Goal: Information Seeking & Learning: Check status

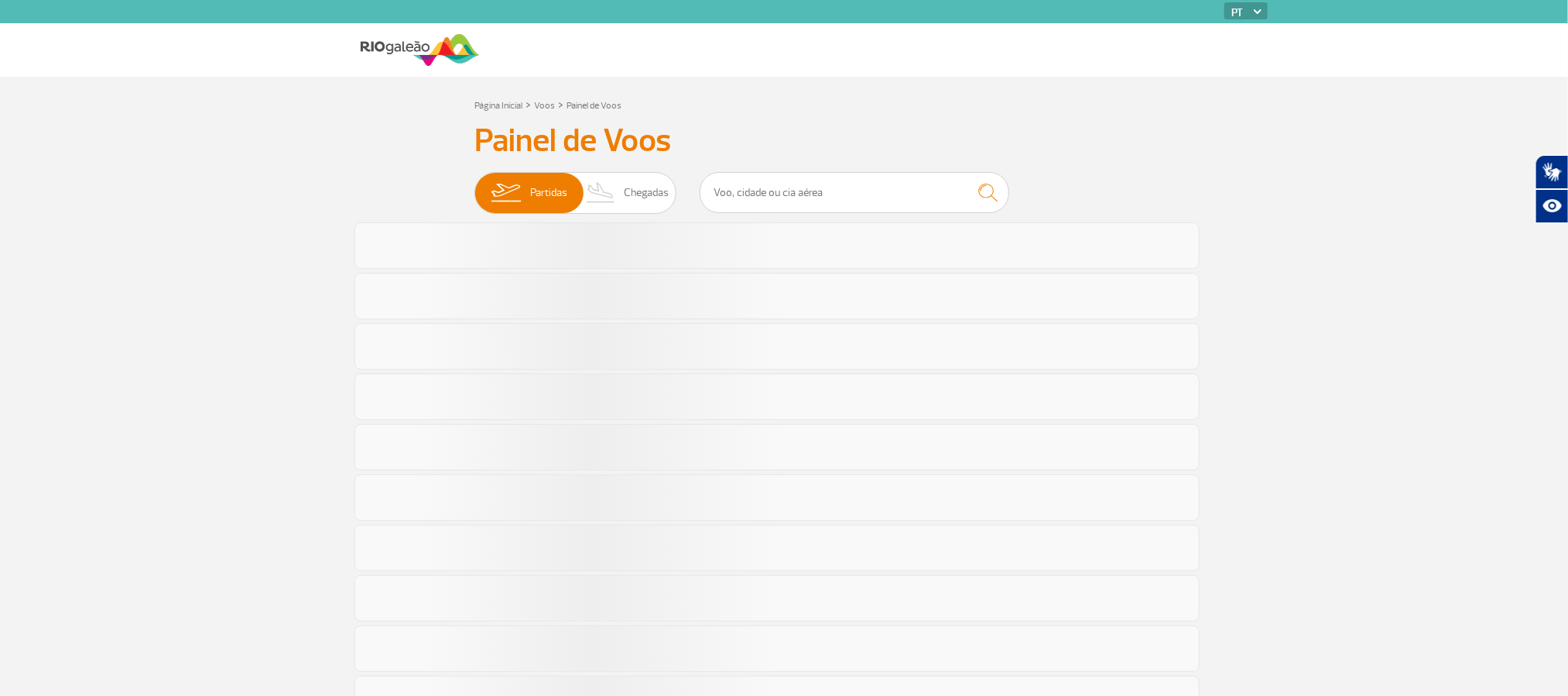
click at [252, 263] on section "Página Inicial > Voos > Painel de Voos Painel de Voos Partidas Chegadas" at bounding box center [784, 678] width 1568 height 1203
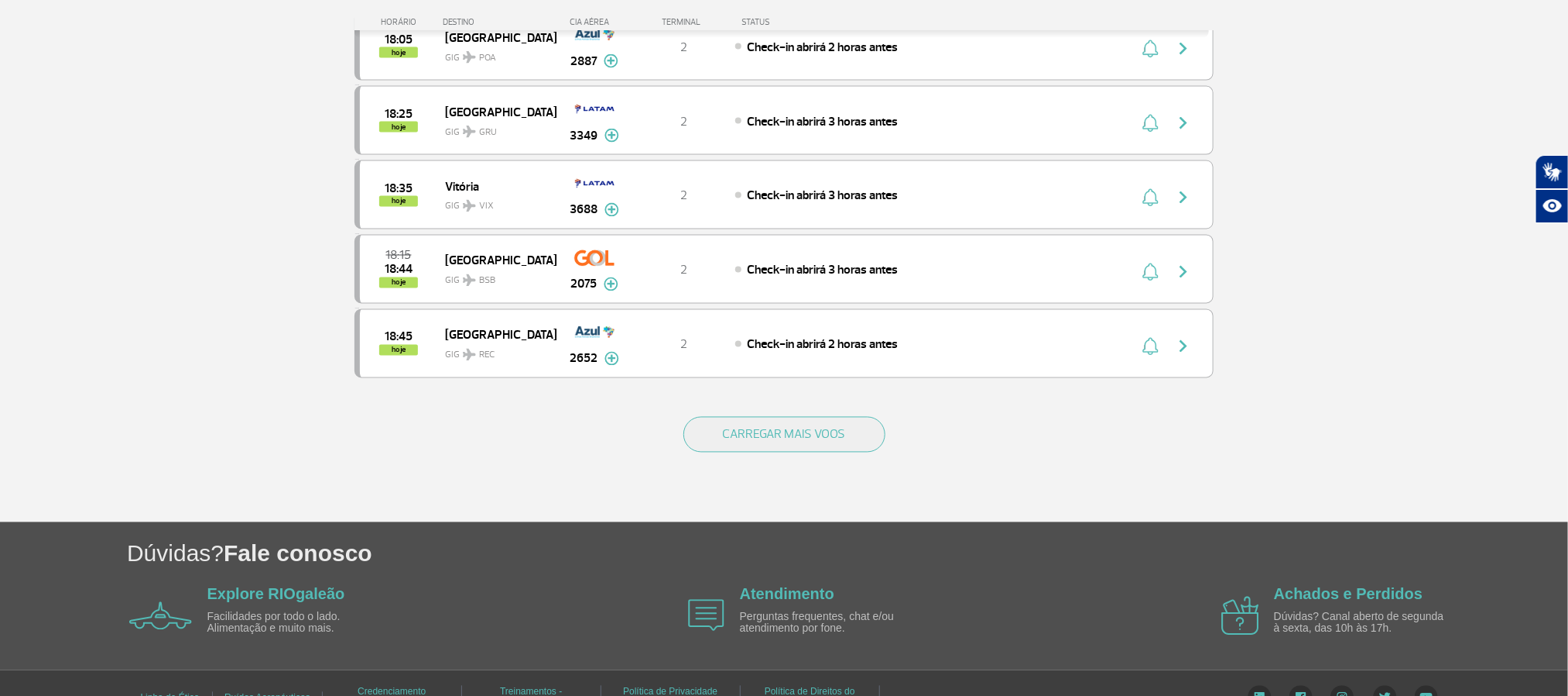
scroll to position [1395, 0]
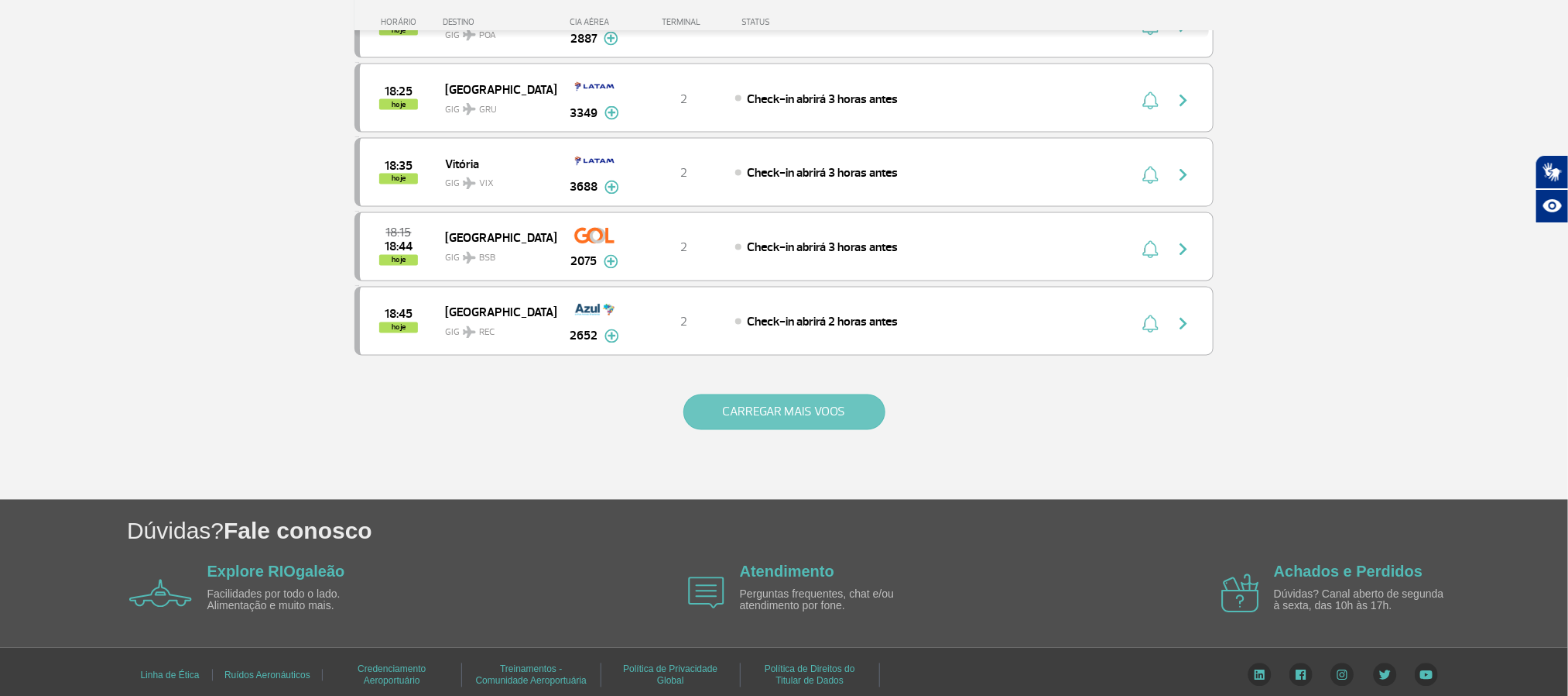
click at [743, 430] on button "CARREGAR MAIS VOOS" at bounding box center [784, 412] width 202 height 35
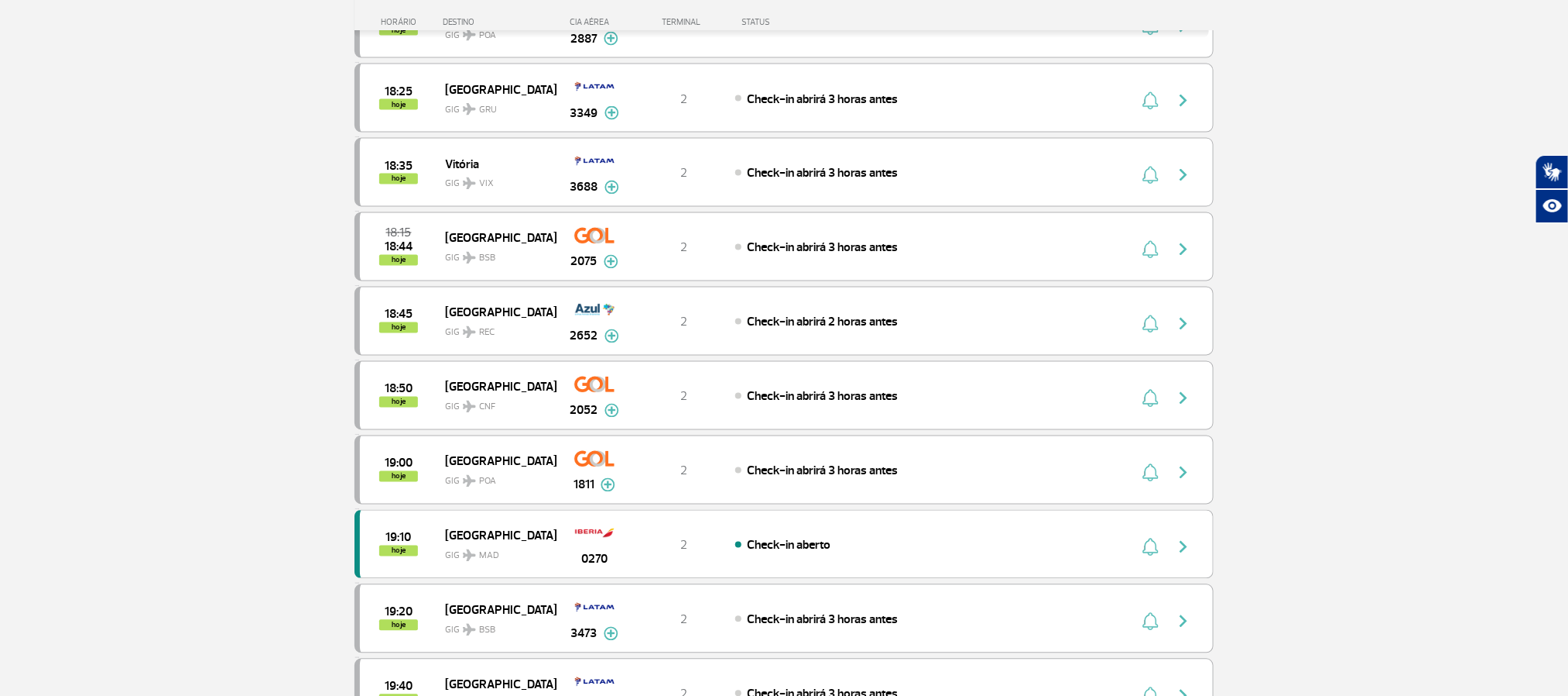
click at [201, 277] on section "Página Inicial > Voos > Painel de Voos Painel de Voos Partidas Chegadas 16:10 1…" at bounding box center [784, 335] width 1568 height 3305
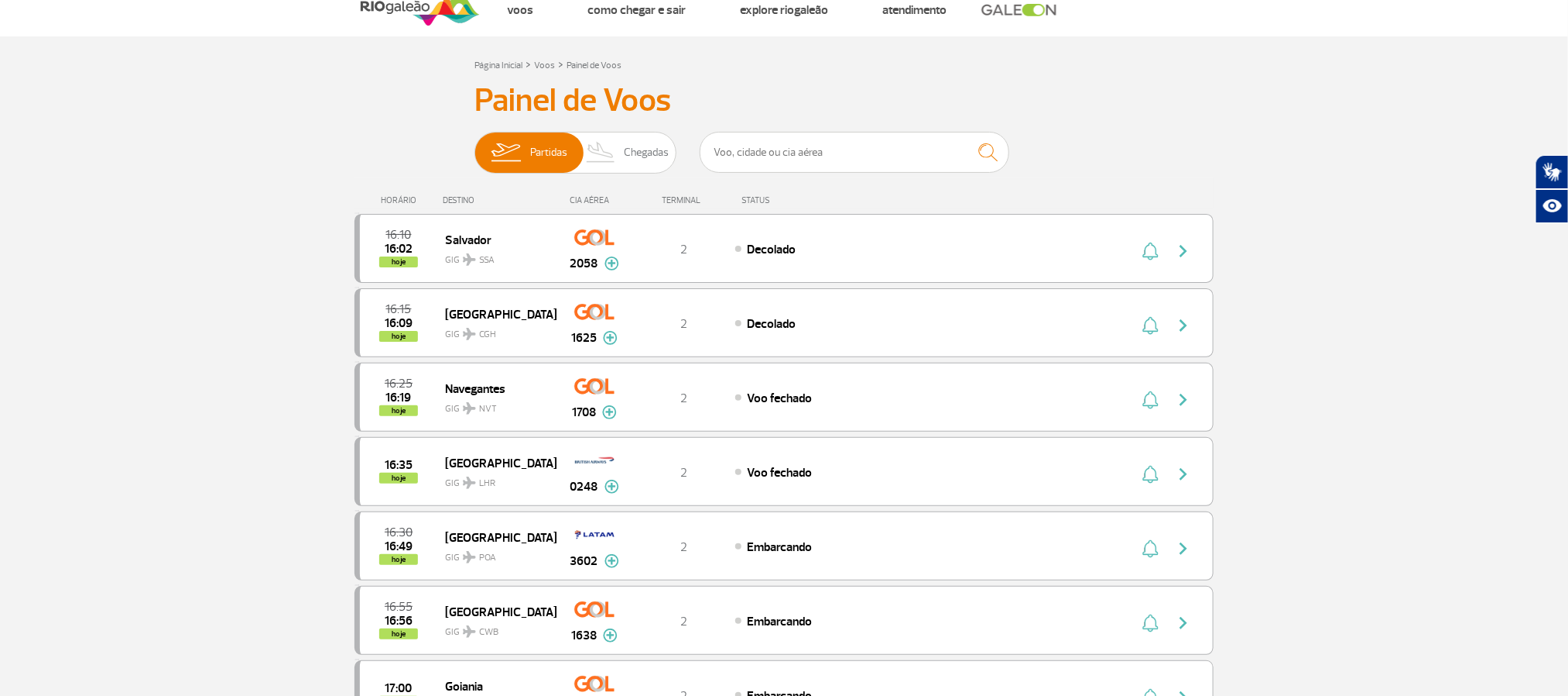
scroll to position [0, 0]
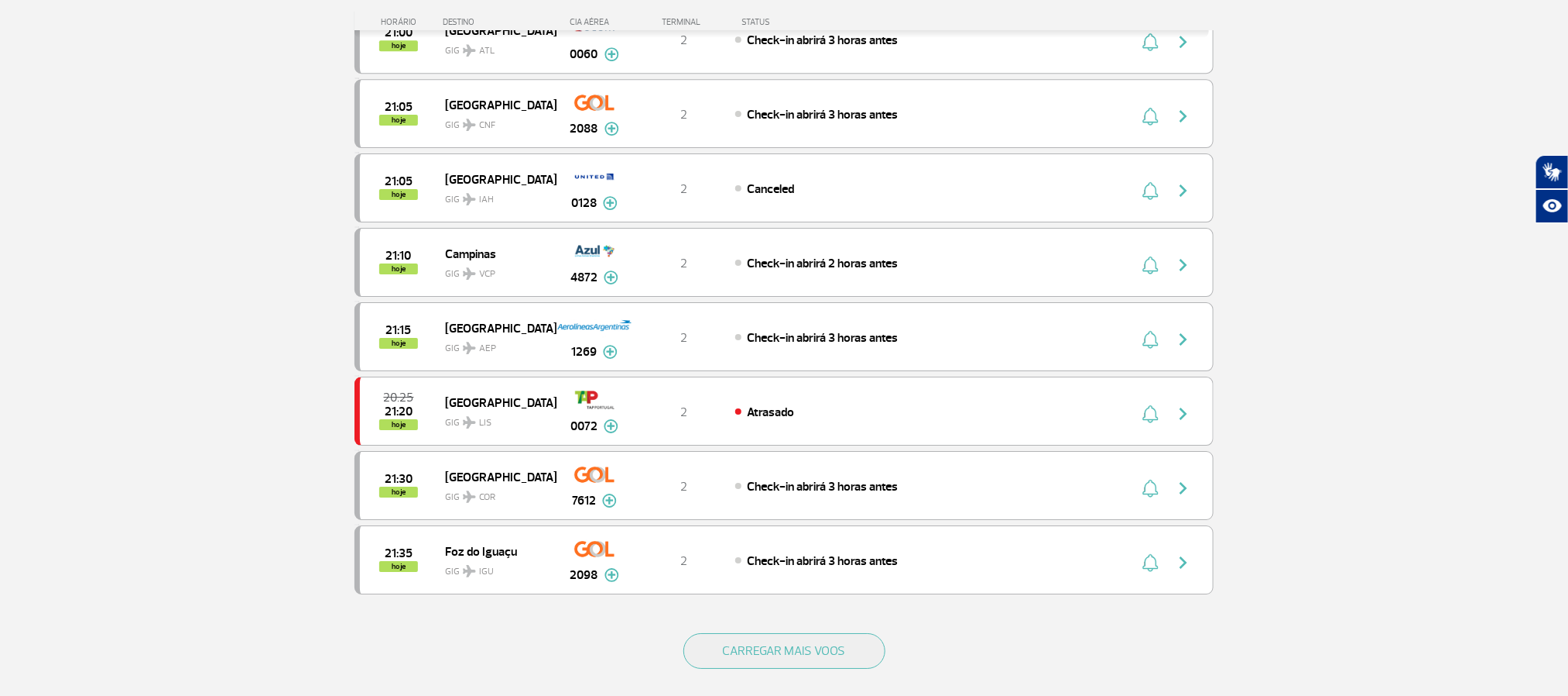
scroll to position [2789, 0]
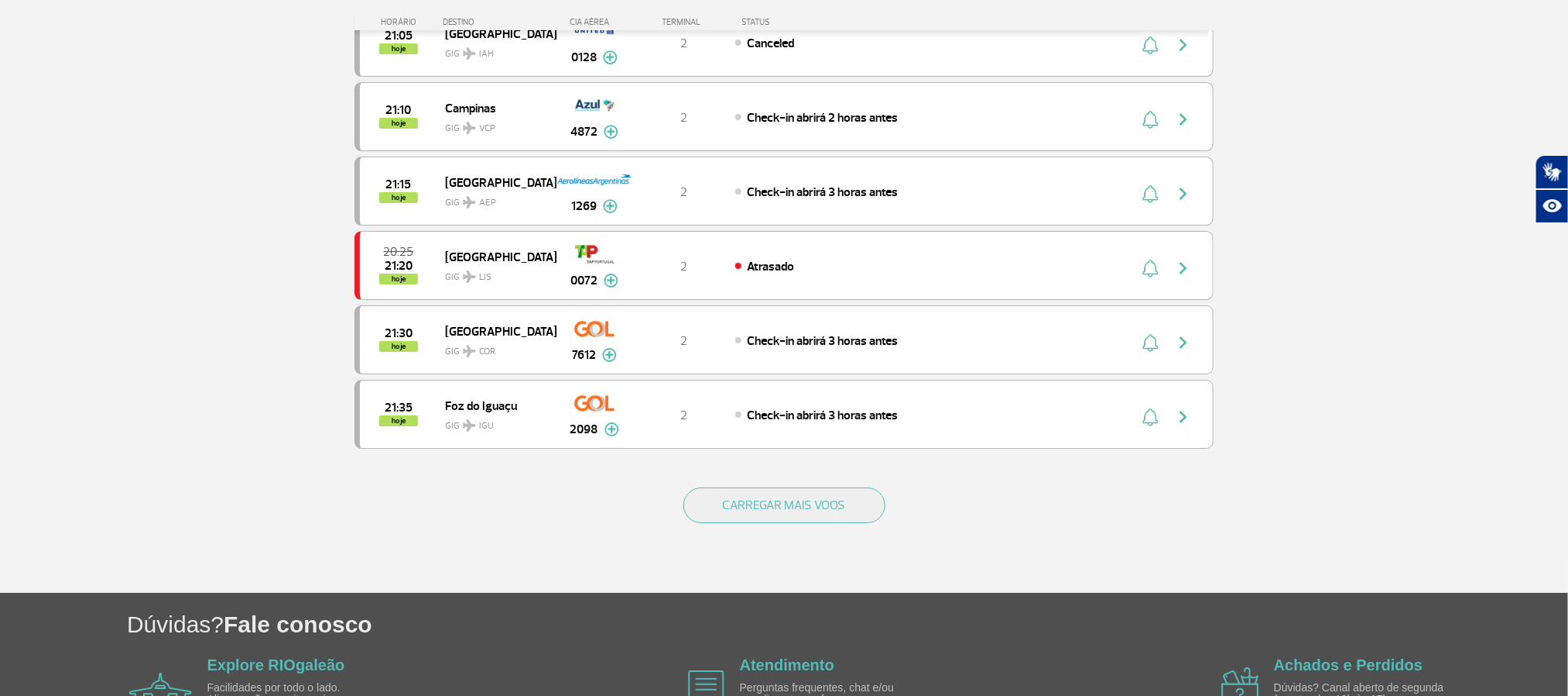
click at [751, 535] on div "CARREGAR MAIS VOOS" at bounding box center [784, 530] width 859 height 124
click at [766, 523] on button "CARREGAR MAIS VOOS" at bounding box center [784, 505] width 202 height 35
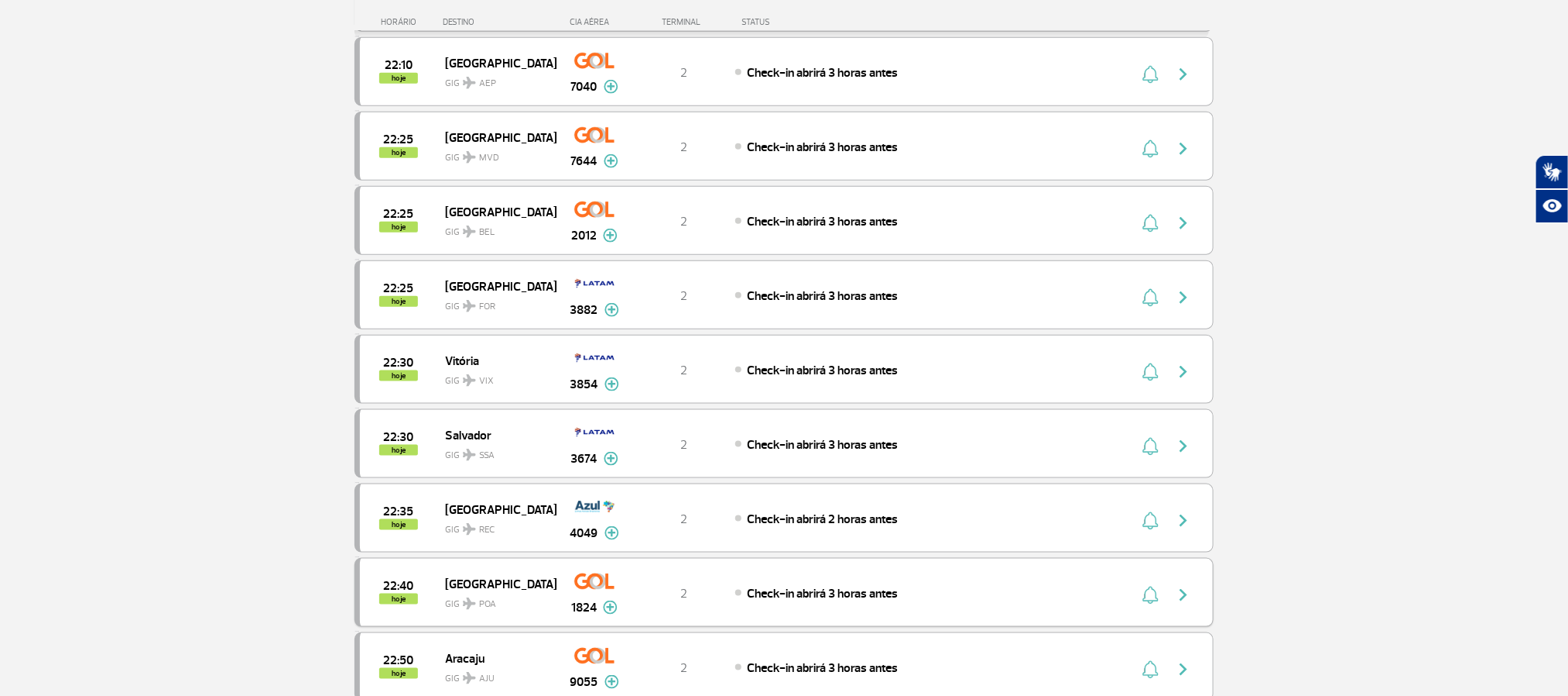
scroll to position [3951, 0]
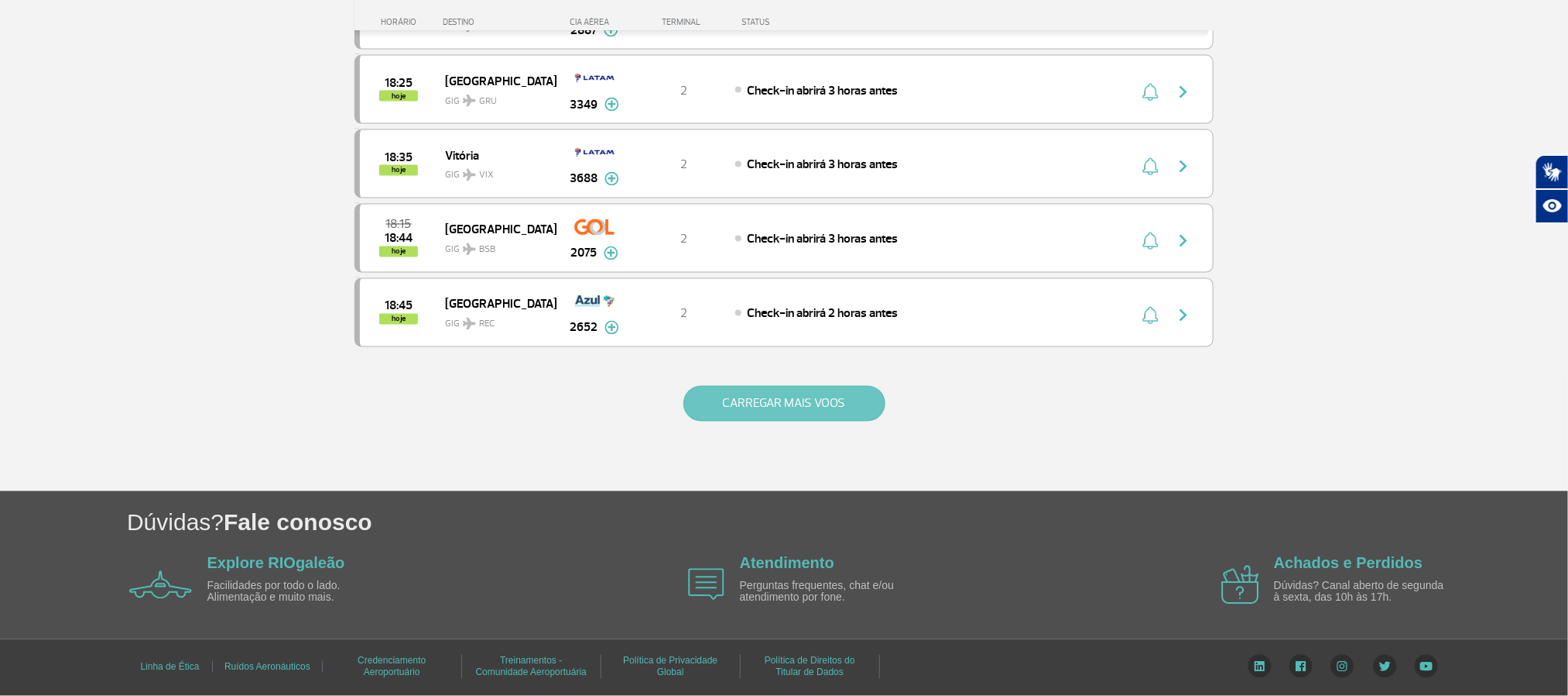
click at [784, 407] on button "CARREGAR MAIS VOOS" at bounding box center [784, 403] width 202 height 35
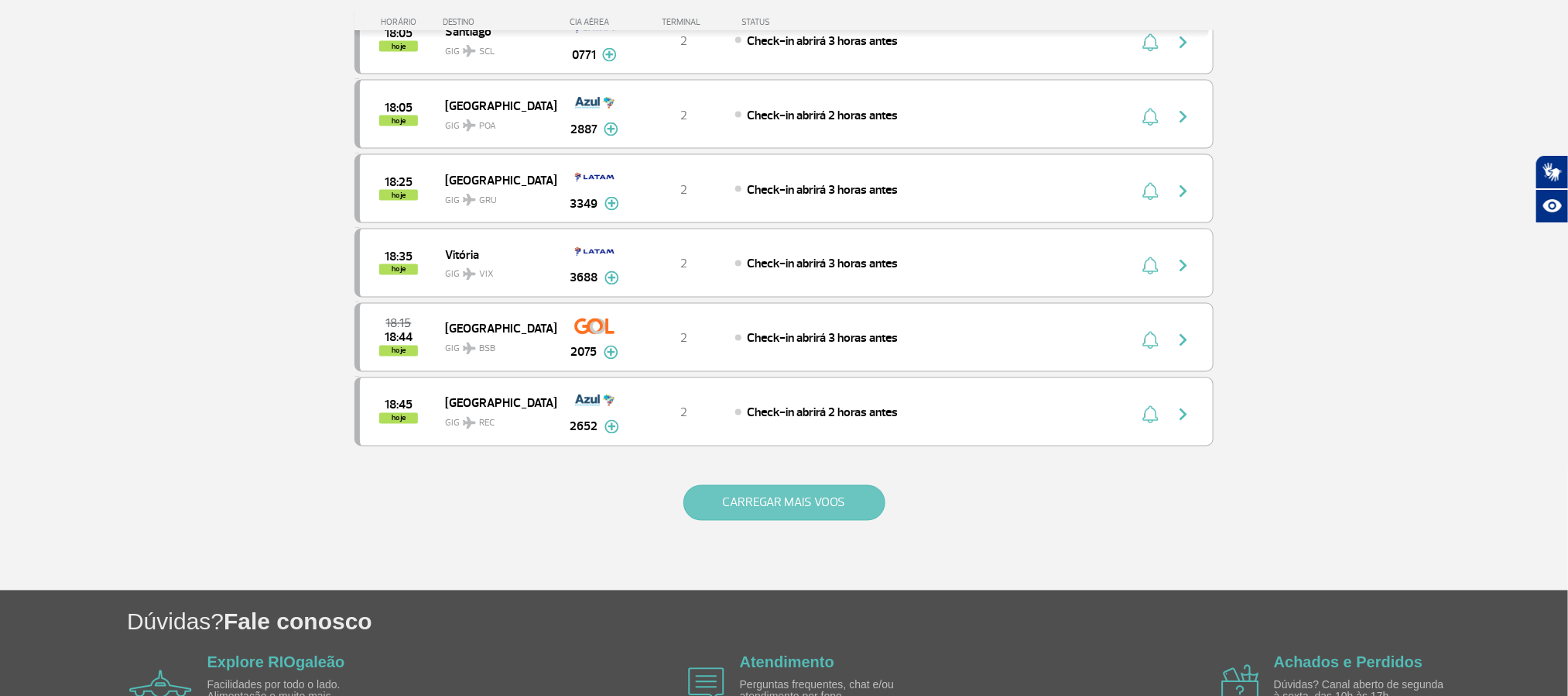
click at [783, 521] on button "CARREGAR MAIS VOOS" at bounding box center [784, 503] width 202 height 35
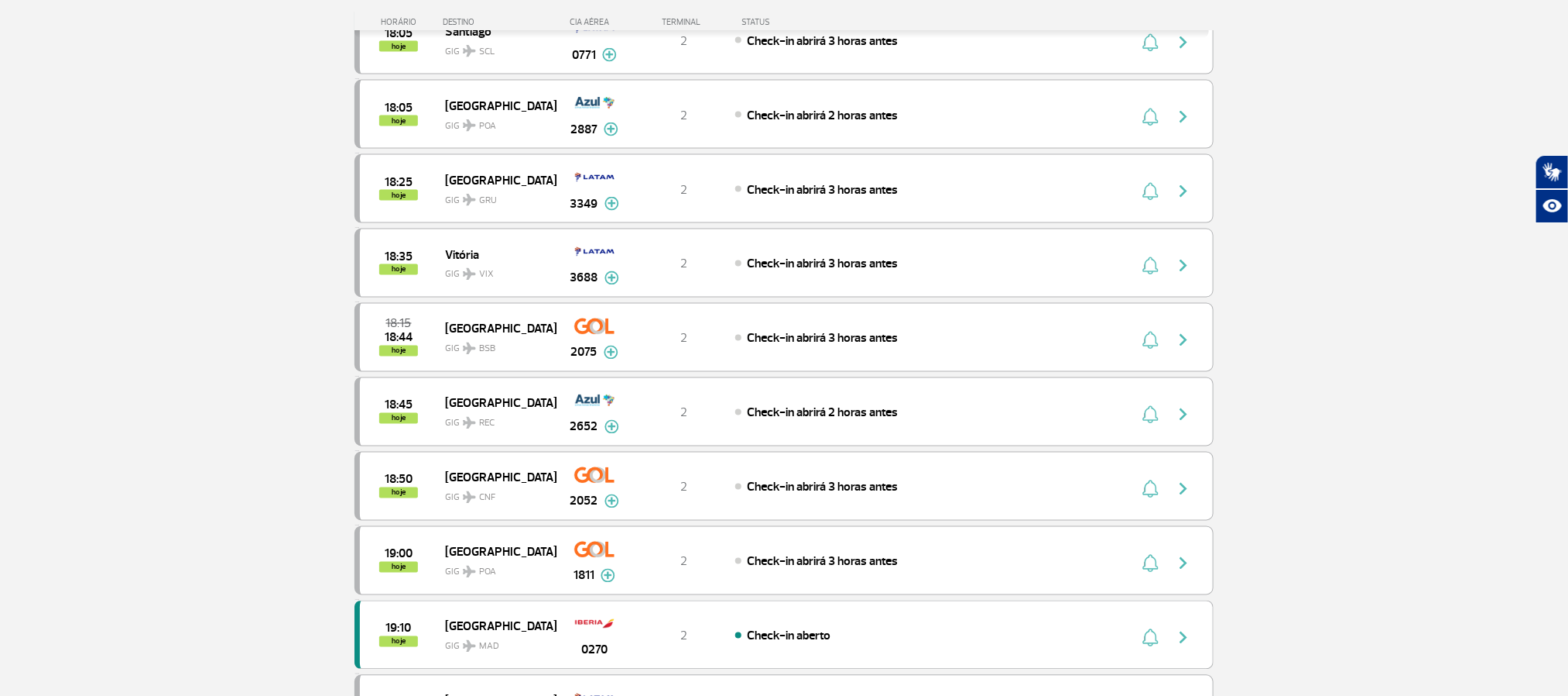
click at [174, 240] on section "Página Inicial > Voos > Painel de Voos Painel de Voos Partidas Chegadas 16:10 1…" at bounding box center [784, 425] width 1568 height 3305
click at [14, 201] on section "Página Inicial > Voos > Painel de Voos Painel de Voos Partidas Chegadas 16:10 1…" at bounding box center [784, 425] width 1568 height 3305
